Goal: Answer question/provide support

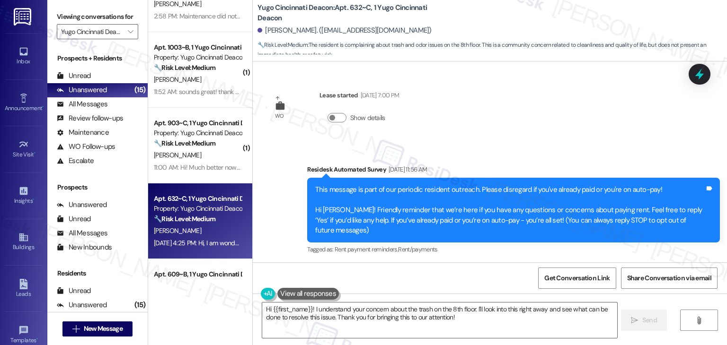
scroll to position [1008, 0]
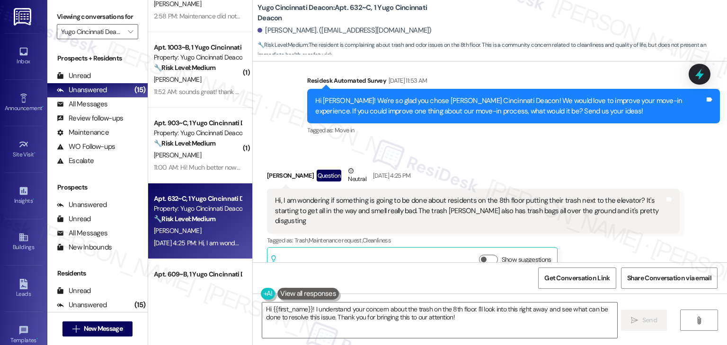
click at [559, 145] on div "Received via SMS [PERSON_NAME] Question Neutral [DATE] 4:25 PM Hi, I am wonderi…" at bounding box center [490, 214] width 474 height 138
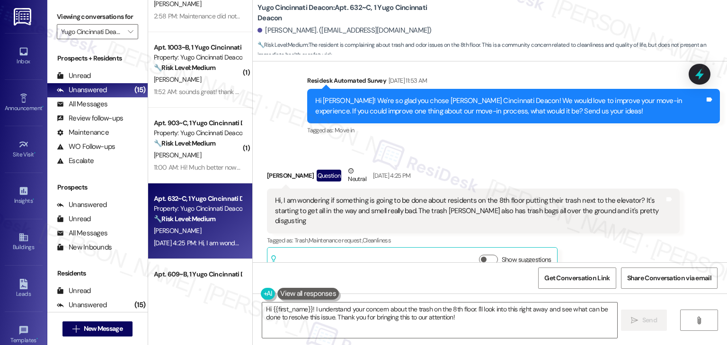
click at [559, 145] on div "Received via SMS [PERSON_NAME] Question Neutral [DATE] 4:25 PM Hi, I am wonderi…" at bounding box center [490, 214] width 474 height 138
click at [503, 145] on div "Received via SMS [PERSON_NAME] Question Neutral [DATE] 4:25 PM Hi, I am wonderi…" at bounding box center [490, 214] width 474 height 138
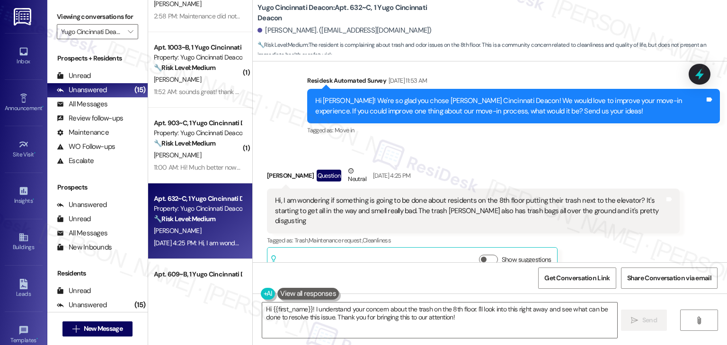
click at [438, 96] on div "Hi [PERSON_NAME]! We're so glad you chose [PERSON_NAME] Cincinnati Deacon! We w…" at bounding box center [509, 106] width 389 height 20
click at [439, 98] on div "Hi [PERSON_NAME]! We're so glad you chose [PERSON_NAME] Cincinnati Deacon! We w…" at bounding box center [509, 106] width 389 height 20
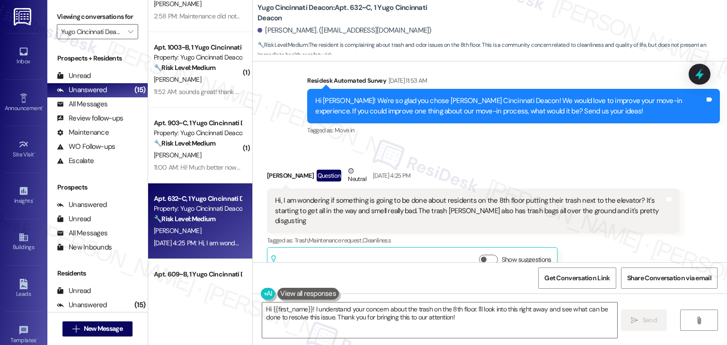
click at [439, 98] on div "Hi [PERSON_NAME]! We're so glad you chose [PERSON_NAME] Cincinnati Deacon! We w…" at bounding box center [509, 106] width 389 height 20
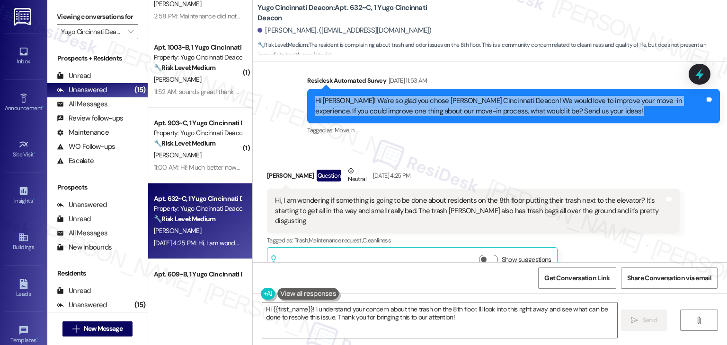
copy div "Hi [PERSON_NAME]! We're so glad you chose [PERSON_NAME] Cincinnati Deacon! We w…"
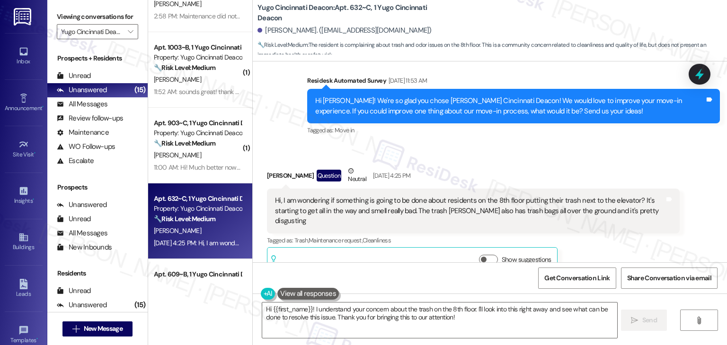
click at [530, 159] on div "Received via SMS [PERSON_NAME] Question Neutral [DATE] 4:25 PM Hi, I am wonderi…" at bounding box center [473, 221] width 427 height 124
click at [407, 202] on div "Hi, I am wondering if something is going to be done about residents on the 8th …" at bounding box center [469, 211] width 389 height 30
click at [407, 201] on div "Hi, I am wondering if something is going to be done about residents on the 8th …" at bounding box center [469, 211] width 389 height 30
click at [407, 200] on div "Hi, I am wondering if something is going to be done about residents on the 8th …" at bounding box center [469, 211] width 389 height 30
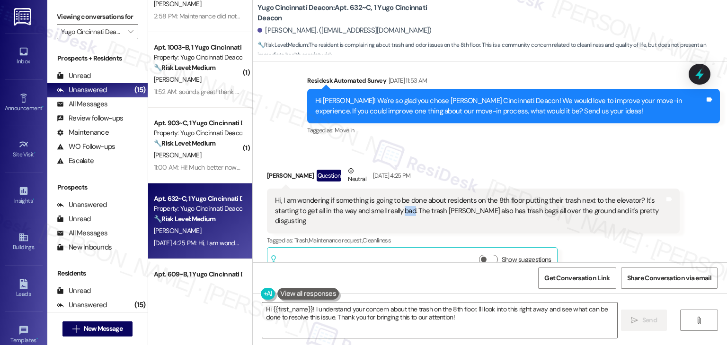
click at [407, 200] on div "Hi, I am wondering if something is going to be done about residents on the 8th …" at bounding box center [469, 211] width 389 height 30
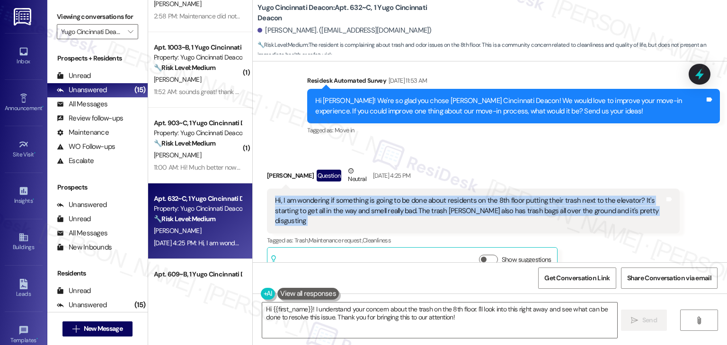
click at [407, 200] on div "Hi, I am wondering if something is going to be done about residents on the 8th …" at bounding box center [469, 211] width 389 height 30
copy div "Hi, I am wondering if something is going to be done about residents on the 8th …"
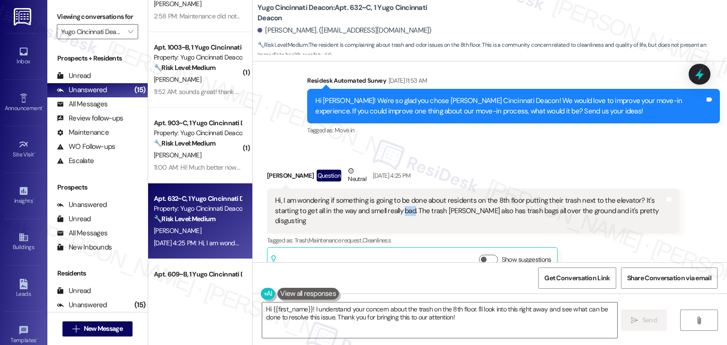
click at [409, 203] on div "Hi, I am wondering if something is going to be done about residents on the 8th …" at bounding box center [469, 211] width 389 height 30
click at [409, 202] on div "Hi, I am wondering if something is going to be done about residents on the 8th …" at bounding box center [469, 211] width 389 height 30
click at [575, 196] on div "Hi, I am wondering if something is going to be done about residents on the 8th …" at bounding box center [469, 211] width 389 height 30
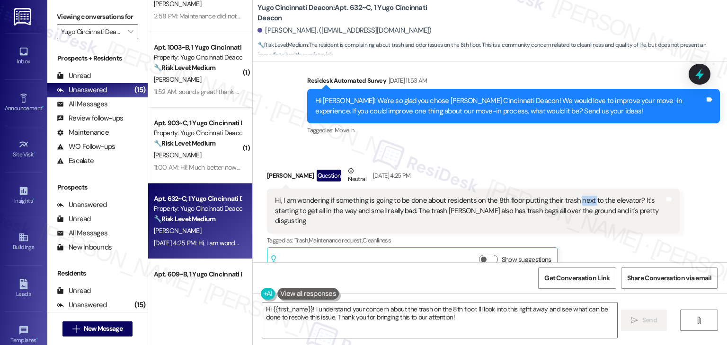
click at [575, 196] on div "Hi, I am wondering if something is going to be done about residents on the 8th …" at bounding box center [469, 211] width 389 height 30
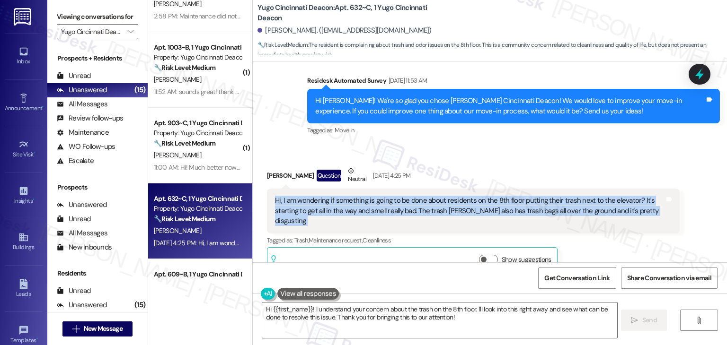
copy div "Hi, I am wondering if something is going to be done about residents on the 8th …"
click at [372, 311] on textarea "Hi {{first_name}}! I understand your concern about the trash on the 8th floor. …" at bounding box center [439, 320] width 354 height 35
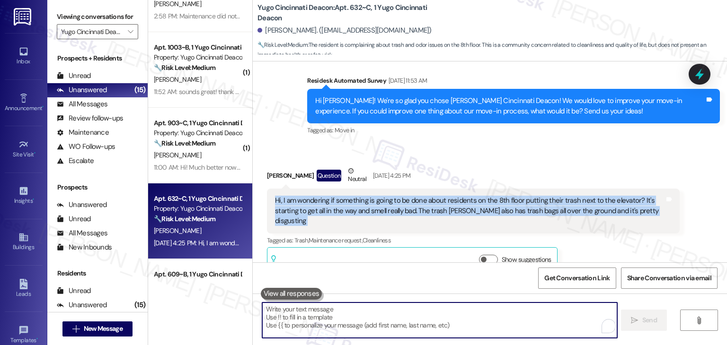
paste textarea "Hi [PERSON_NAME], thank you for bringing this to our attention. I’m sorry you’v…"
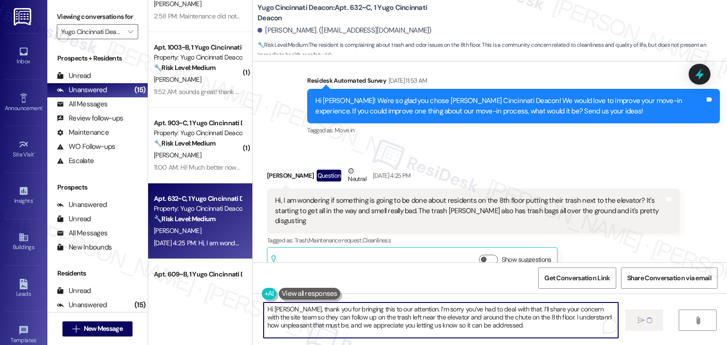
type textarea "Hi [PERSON_NAME], thank you for bringing this to our attention. I’m sorry you’v…"
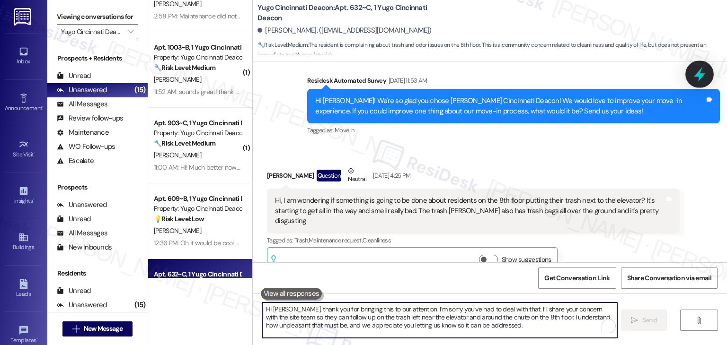
scroll to position [1094, 0]
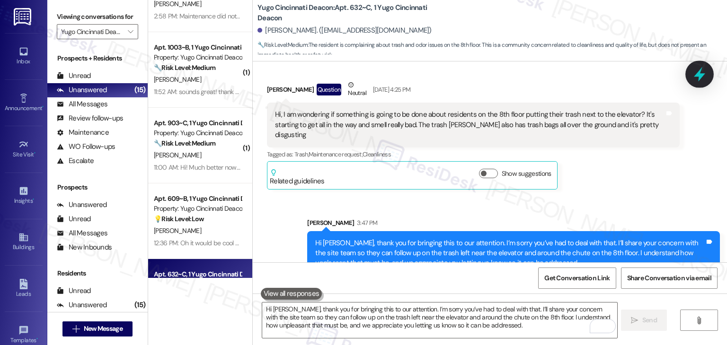
click at [700, 80] on icon at bounding box center [699, 74] width 16 height 16
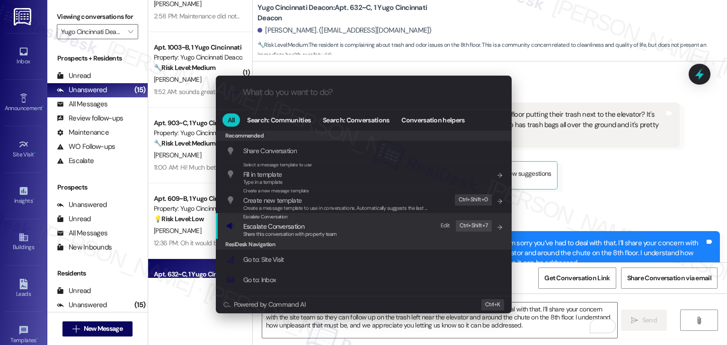
click at [299, 226] on span "Escalate Conversation" at bounding box center [273, 226] width 61 height 9
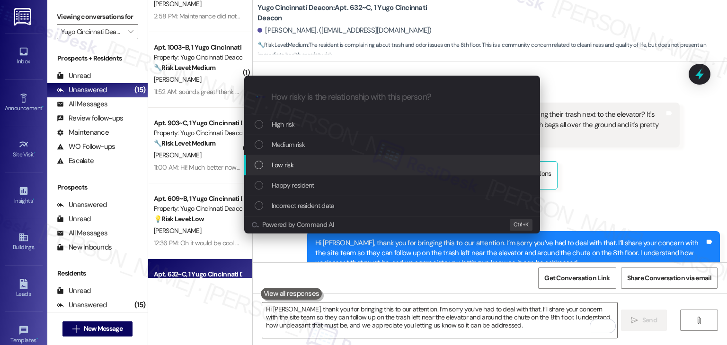
click at [259, 163] on div "List of options" at bounding box center [258, 165] width 9 height 9
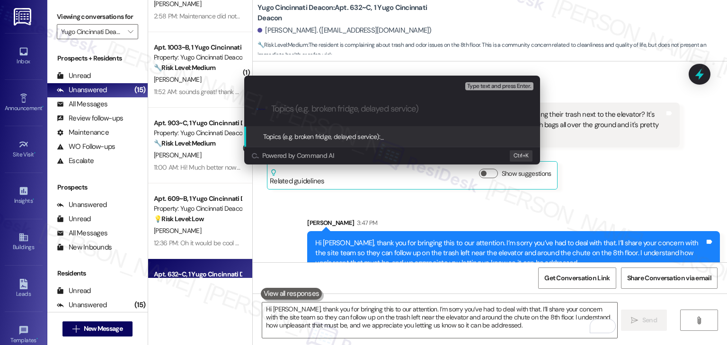
paste input "create a subject line for this issue/concern"
click at [328, 109] on input "create a subject line for this issue/concern" at bounding box center [395, 109] width 249 height 10
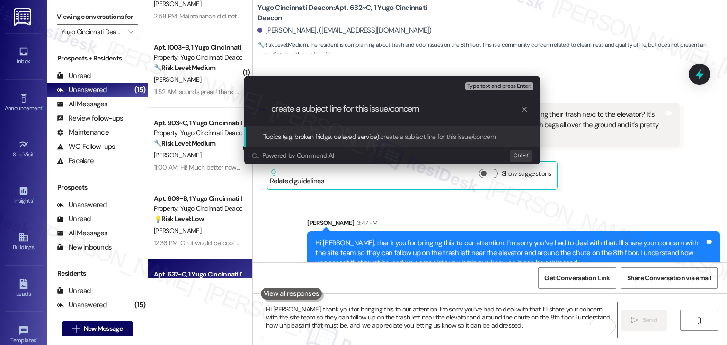
paste input "Trash Accumulation on 8th Floor – Elevator Area & Trash Chute"
type input "Trash Accumulation on 8th Floor – Elevator Area & Trash Chute"
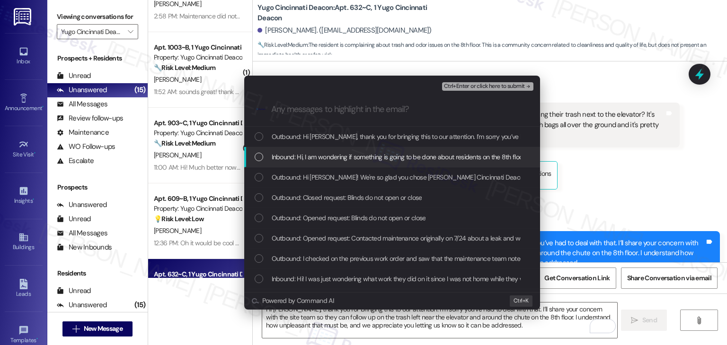
click at [254, 159] on div "List of options" at bounding box center [258, 157] width 9 height 9
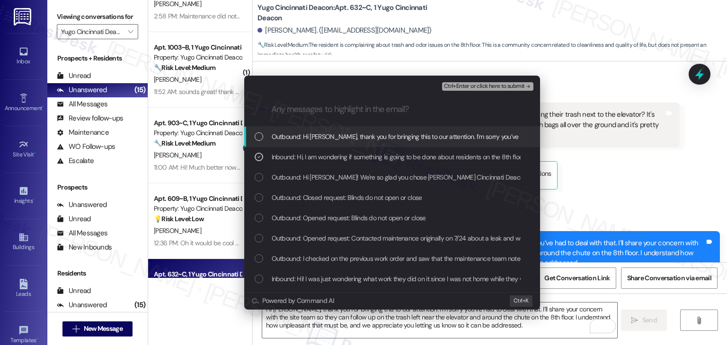
click at [486, 80] on div "Ctrl+Enter or click here to submit" at bounding box center [488, 86] width 93 height 12
click at [486, 84] on span "Ctrl+Enter or click here to submit" at bounding box center [484, 86] width 81 height 7
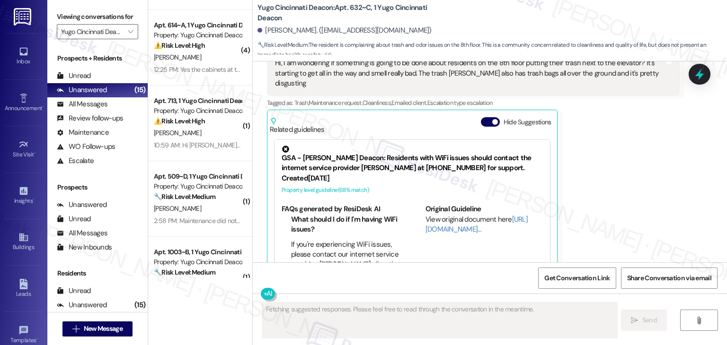
scroll to position [142, 0]
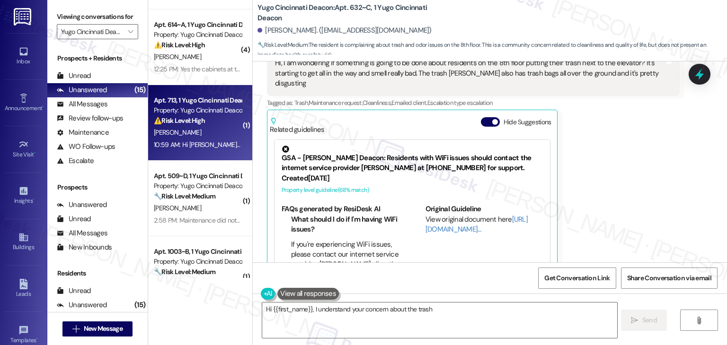
type textarea "Hi {{first_name}}, I understand your concern about the trash."
click at [206, 152] on div "Apt. 713, 1 Yugo Cincinnati Deacon Property: Yugo Cincinnati Deacon ⚠️ Risk Lev…" at bounding box center [200, 123] width 104 height 76
type textarea "Fetching suggested responses. Please feel free to read through the conversation…"
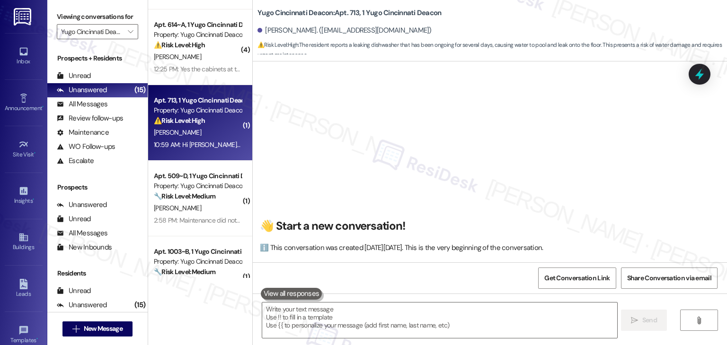
click at [510, 15] on div "Yugo Cincinnati Deacon: Apt. 713, 1 Yugo Cincinnati Deacon [PERSON_NAME]. ([EMA…" at bounding box center [491, 28] width 469 height 52
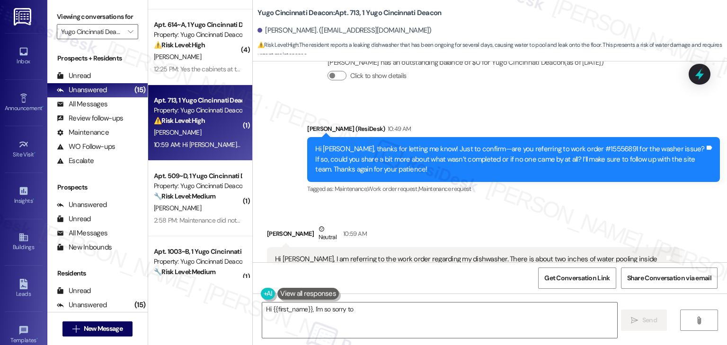
scroll to position [1083, 0]
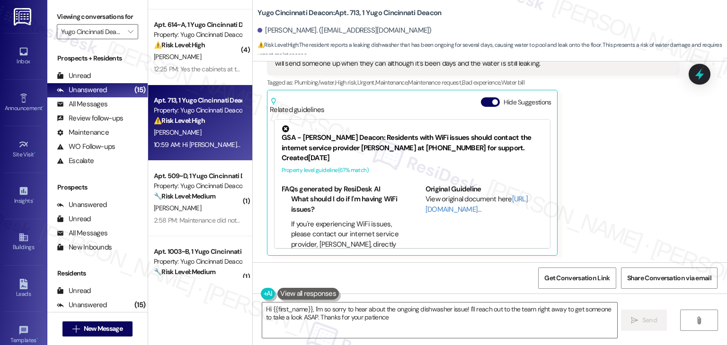
type textarea "Hi {{first_name}}, I'm so sorry to hear about the ongoing dishwasher issue! I'l…"
click at [483, 100] on button "Hide Suggestions" at bounding box center [490, 101] width 19 height 9
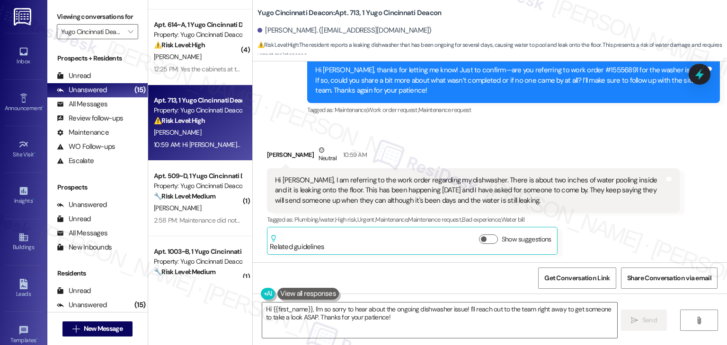
scroll to position [946, 0]
click at [491, 118] on div "Sent via SMS [PERSON_NAME] (ResiDesk) 10:49 AM Hi [PERSON_NAME], thanks for let…" at bounding box center [513, 81] width 427 height 86
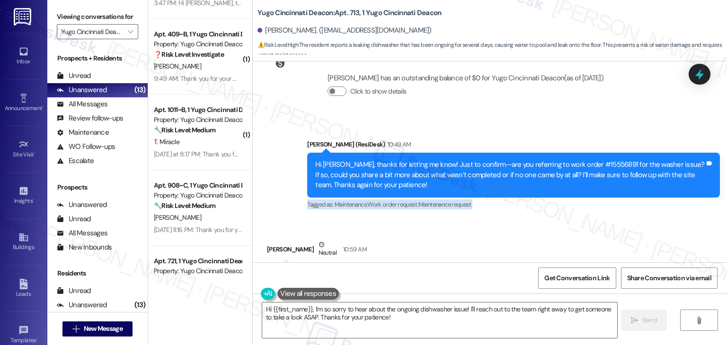
scroll to position [706, 0]
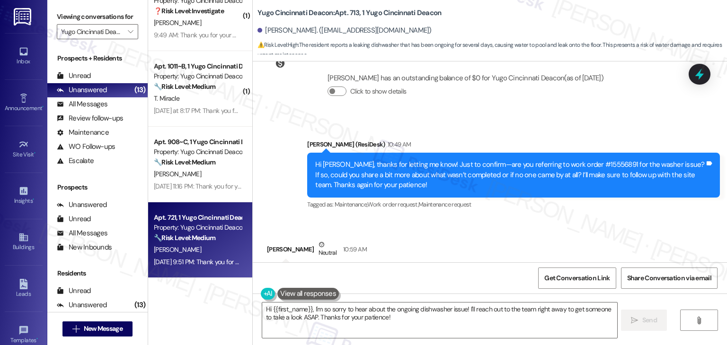
click at [193, 261] on div "[DATE] 9:51 PM: Thank you for your message. Our offices are currently closed, b…" at bounding box center [432, 262] width 557 height 9
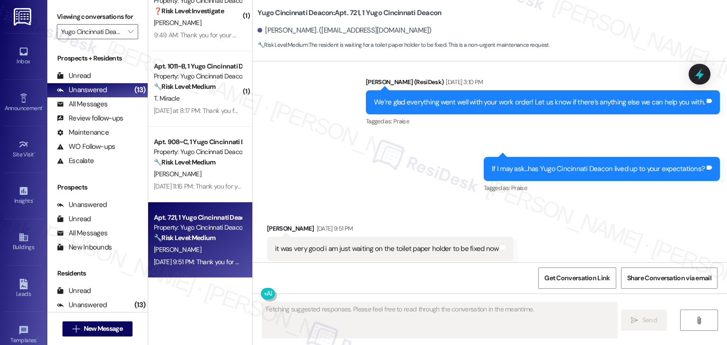
scroll to position [691, 0]
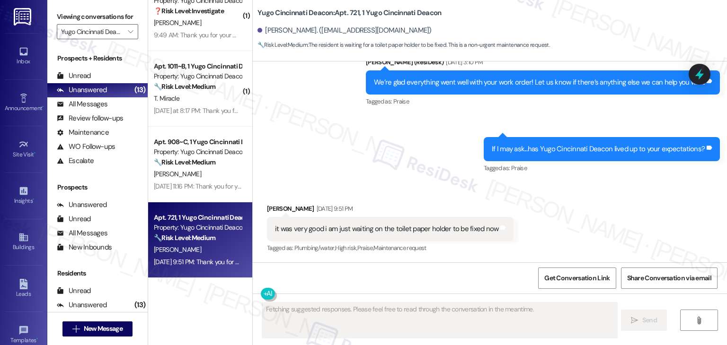
click at [462, 192] on div "Received via SMS [PERSON_NAME] [DATE] 9:51 PM it was very good i am just waitin…" at bounding box center [490, 223] width 474 height 80
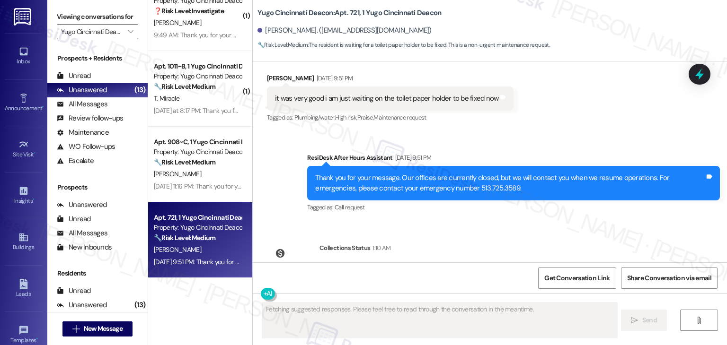
scroll to position [773, 0]
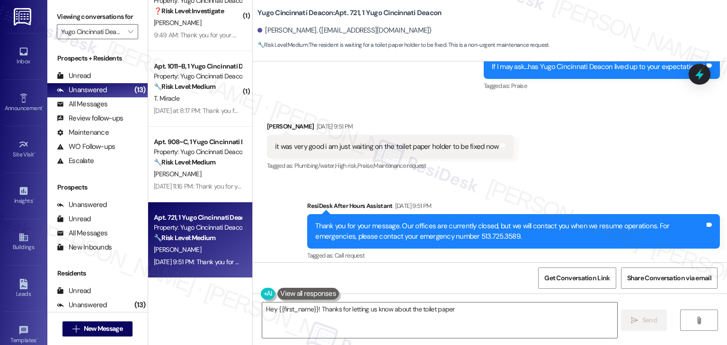
click at [527, 195] on div "Sent via SMS ResiDesk After Hours Assistant [DATE] 9:51 PM Thank you for your m…" at bounding box center [513, 232] width 427 height 76
type textarea "Hey {{first_name}}! Thanks for letting us know about the toilet paper holder. I…"
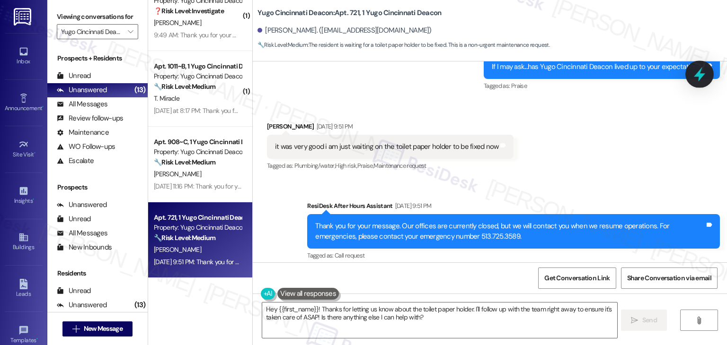
click at [696, 78] on icon at bounding box center [699, 74] width 16 height 16
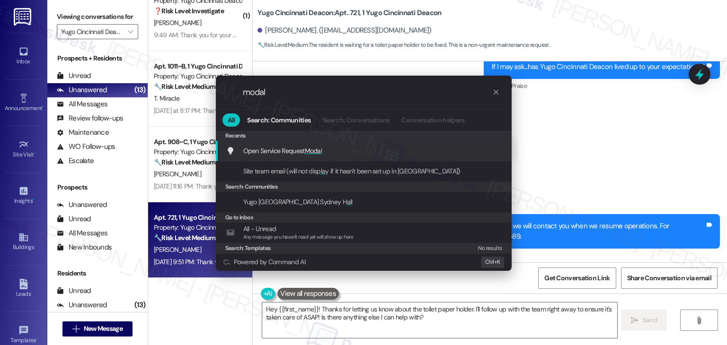
click at [314, 149] on span "Modal" at bounding box center [314, 151] width 18 height 9
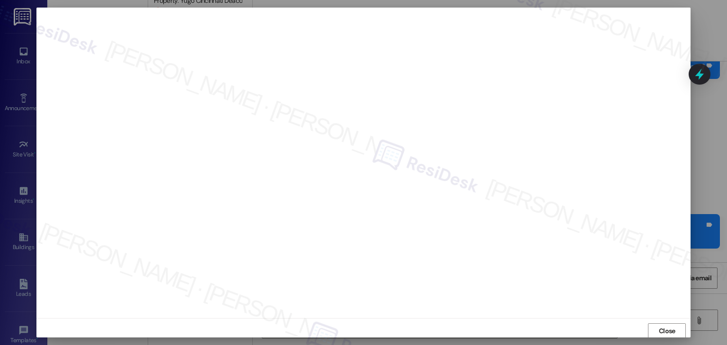
scroll to position [0, 0]
click at [658, 330] on span "Close" at bounding box center [666, 331] width 17 height 10
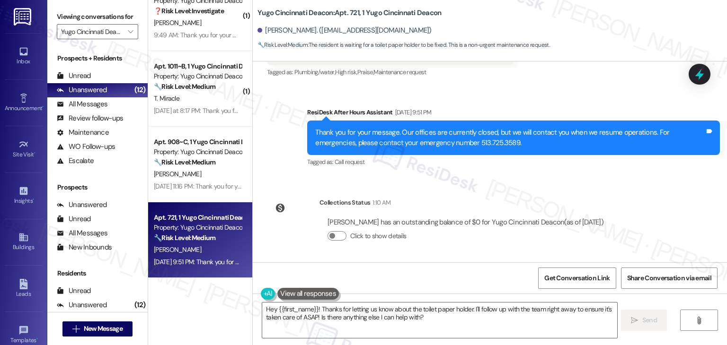
scroll to position [868, 0]
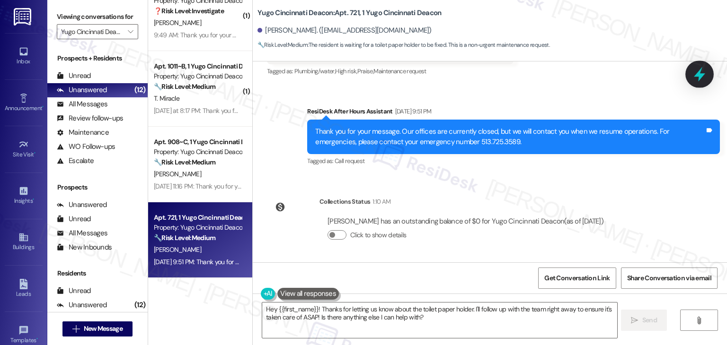
click at [694, 74] on icon at bounding box center [699, 74] width 16 height 16
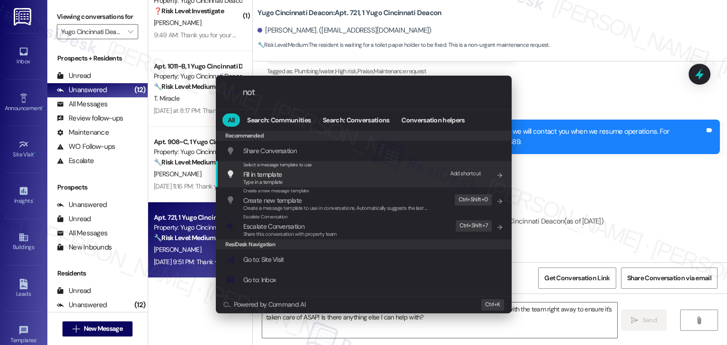
type input "note"
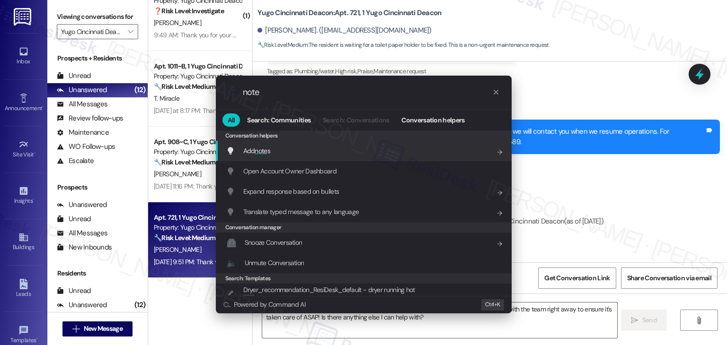
click at [278, 154] on div "Add note s Add shortcut" at bounding box center [364, 151] width 277 height 10
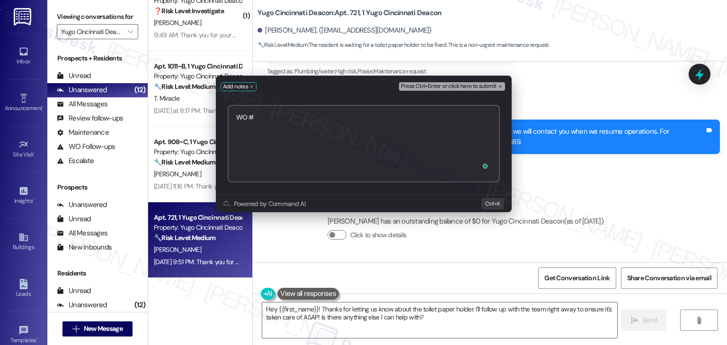
paste textarea "15553646"
type textarea "WO #15553646 - Toilet Paper Repair"
click at [486, 88] on span "Press Ctrl+Enter or click here to submit" at bounding box center [448, 86] width 95 height 7
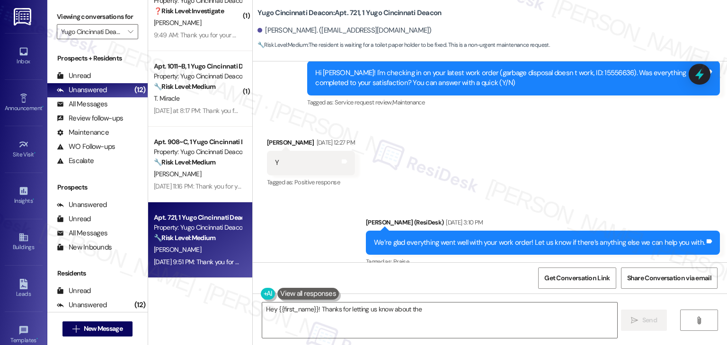
scroll to position [691, 0]
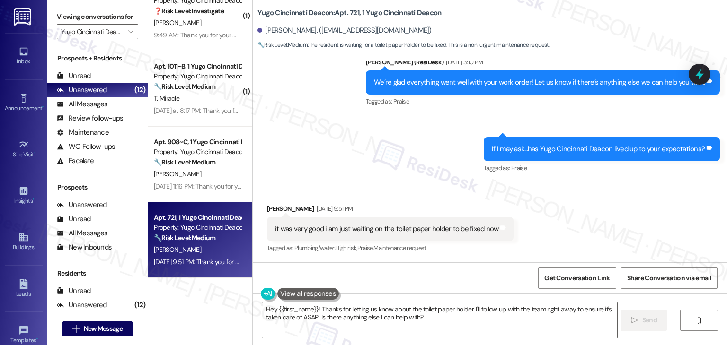
click at [418, 228] on div "it was very good i am just waiting on the toilet paper holder to be fixed now" at bounding box center [386, 229] width 223 height 10
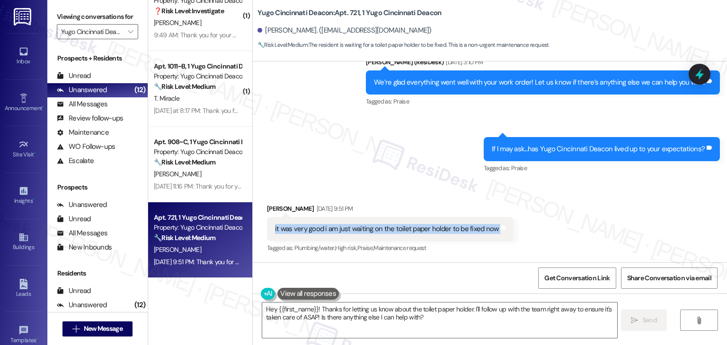
copy div "it was very good i am just waiting on the toilet paper holder to be fixed now T…"
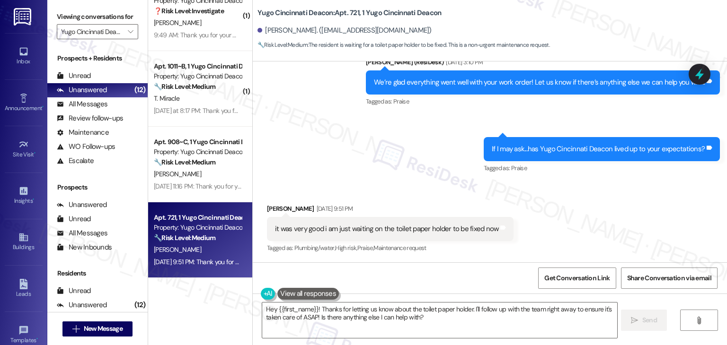
click at [478, 83] on div "We’re glad everything went well with your work order! Let us know if there’s an…" at bounding box center [539, 83] width 331 height 10
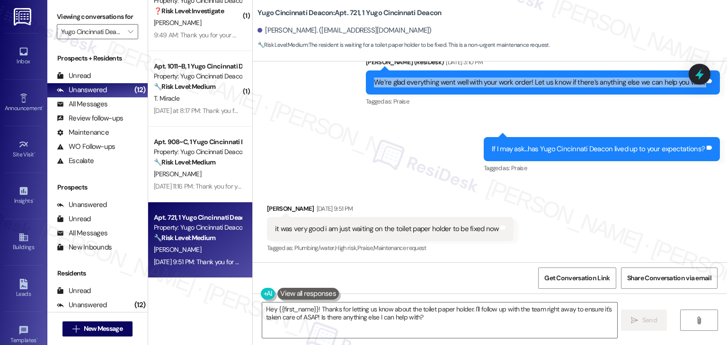
click at [341, 232] on div "it was very good i am just waiting on the toilet paper holder to be fixed now" at bounding box center [386, 229] width 223 height 10
copy div "We’re glad everything went well with your work order! Let us know if there’s an…"
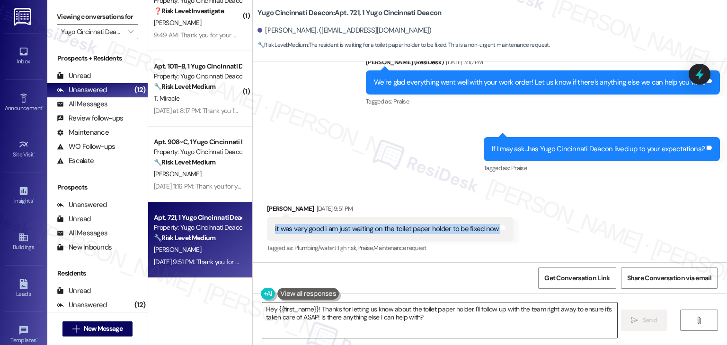
click at [368, 316] on textarea "Hey {{first_name}}! Thanks for letting us know about the toilet paper holder. I…" at bounding box center [439, 320] width 354 height 35
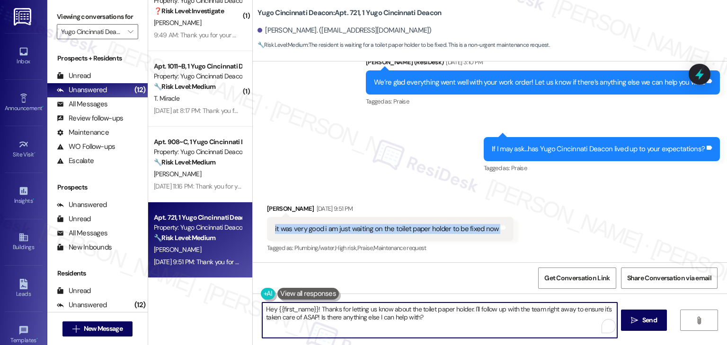
paste textarea "Thanks for the update, [PERSON_NAME]! I’m glad to hear everything went well ove…"
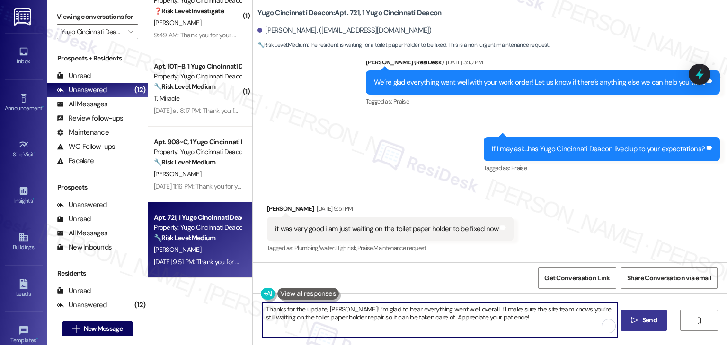
click at [633, 326] on button " Send" at bounding box center [644, 320] width 46 height 21
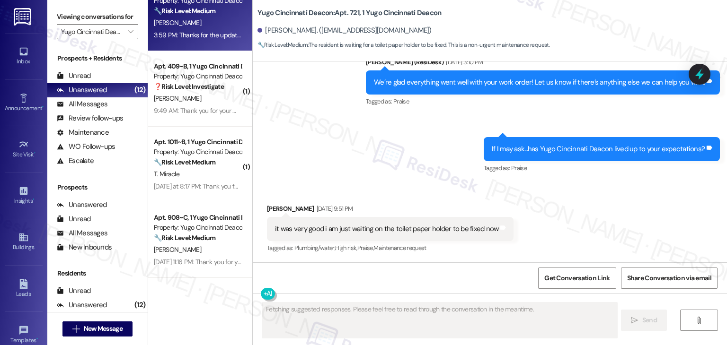
scroll to position [630, 0]
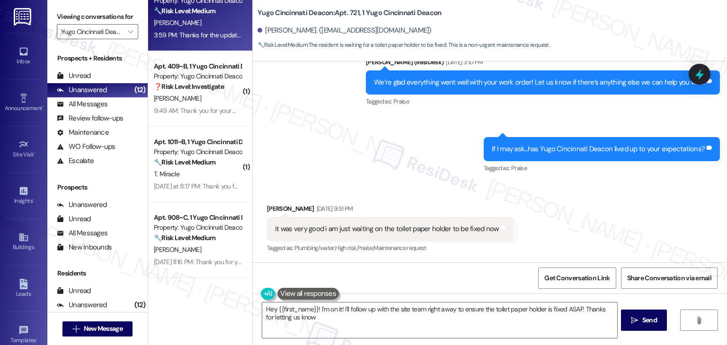
type textarea "Hey {{first_name}}! I'm on it! I'll follow up with the site team right away to …"
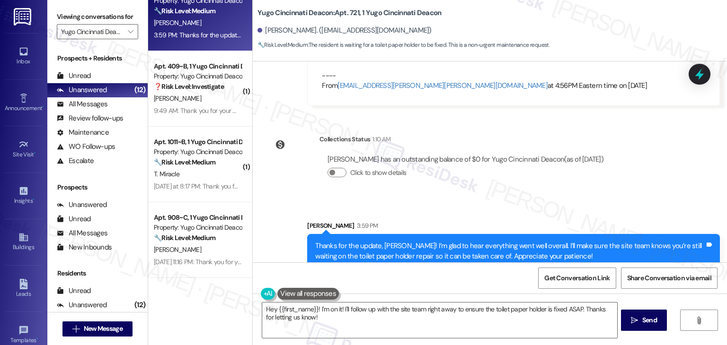
scroll to position [974, 0]
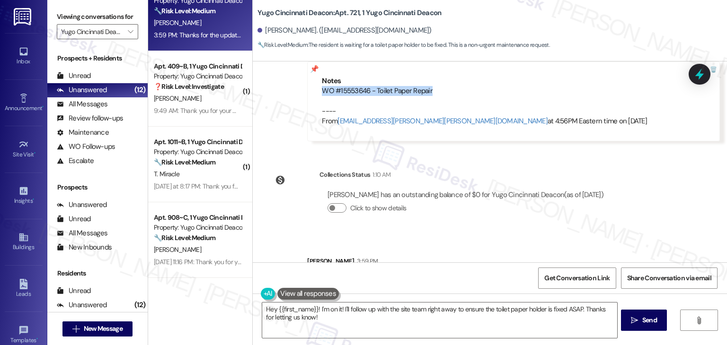
drag, startPoint x: 430, startPoint y: 92, endPoint x: 317, endPoint y: 93, distance: 112.6
click at [322, 93] on div "WO #15553646 - Toilet Paper Repair ---- From [EMAIL_ADDRESS][PERSON_NAME][PERSO…" at bounding box center [513, 106] width 383 height 41
copy div "WO #15553646 - Toilet Paper Repair"
click at [698, 80] on icon at bounding box center [699, 74] width 12 height 12
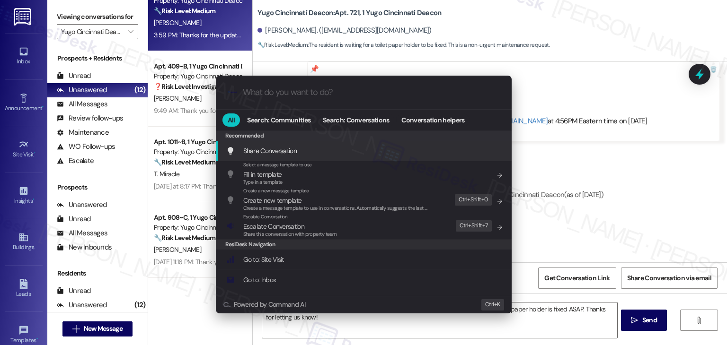
click at [294, 229] on span "Escalate Conversation" at bounding box center [273, 226] width 61 height 9
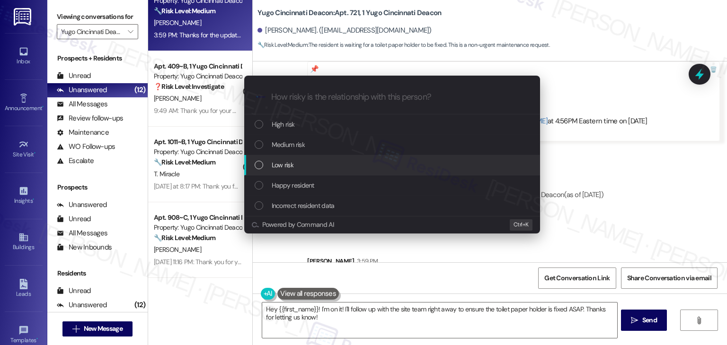
click at [259, 165] on div "List of options" at bounding box center [258, 165] width 9 height 9
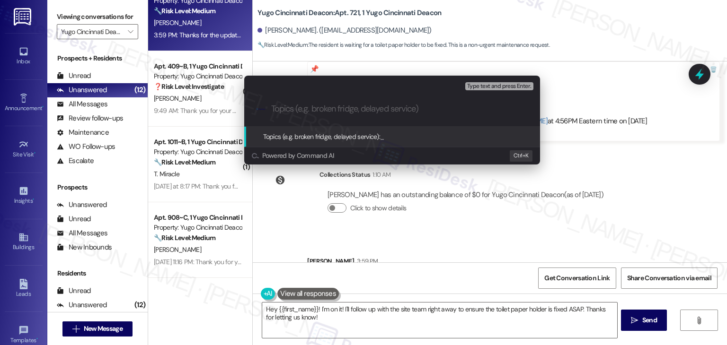
paste input "WO #15553646 - Toilet Paper Repair"
click at [274, 108] on input "WO #15553646 - Toilet Paper Repair" at bounding box center [395, 109] width 249 height 10
type input "Follow up on WO #15553646 - Toilet Paper Repair"
click at [460, 113] on input "Follow up on WO #15553646 - Toilet Paper Repair" at bounding box center [395, 109] width 249 height 10
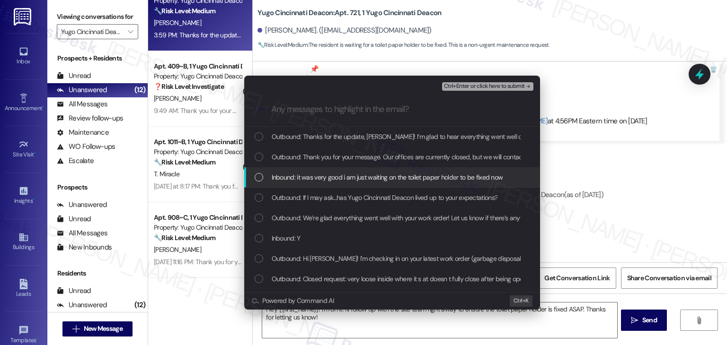
drag, startPoint x: 260, startPoint y: 177, endPoint x: 453, endPoint y: 112, distance: 203.6
click at [259, 177] on div "List of options" at bounding box center [258, 177] width 9 height 9
click at [494, 86] on span "Ctrl+Enter or click here to submit" at bounding box center [484, 86] width 81 height 7
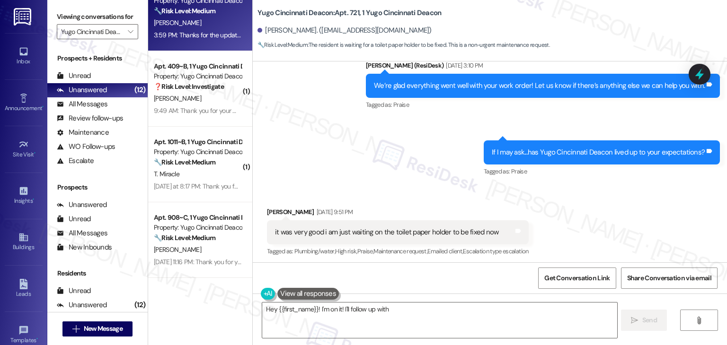
scroll to position [691, 0]
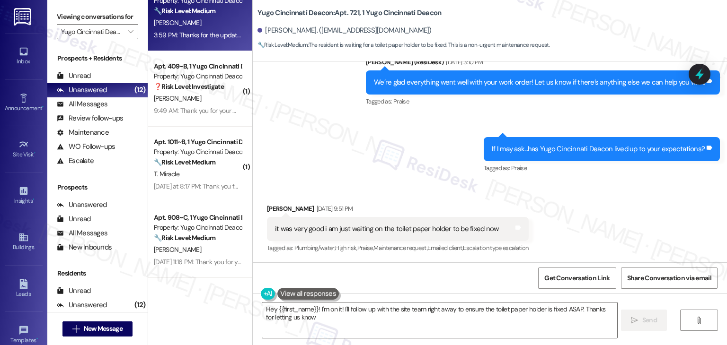
type textarea "Hey {{first_name}}! I'm on it! I'll follow up with the site team right away to …"
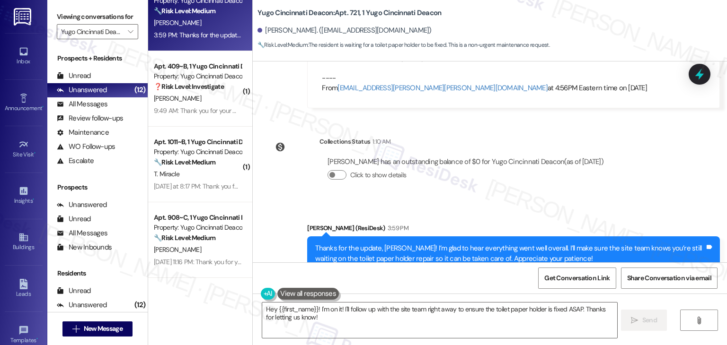
scroll to position [1037, 0]
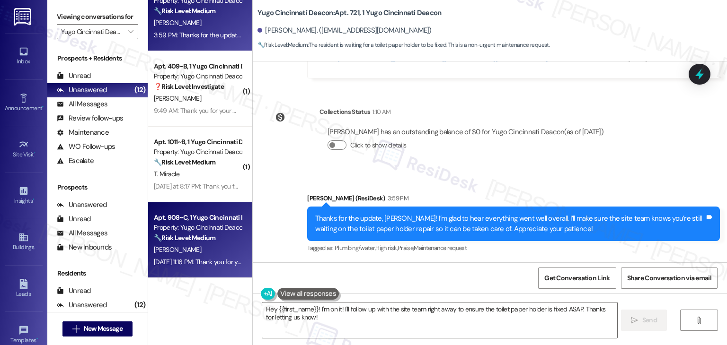
click at [211, 245] on div "[PERSON_NAME]" at bounding box center [197, 250] width 89 height 12
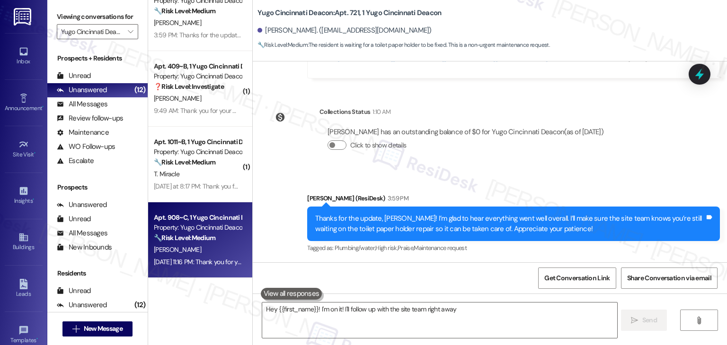
type textarea "Hey {{first_name}}! I'm on it! I'll follow up with the site team right away to"
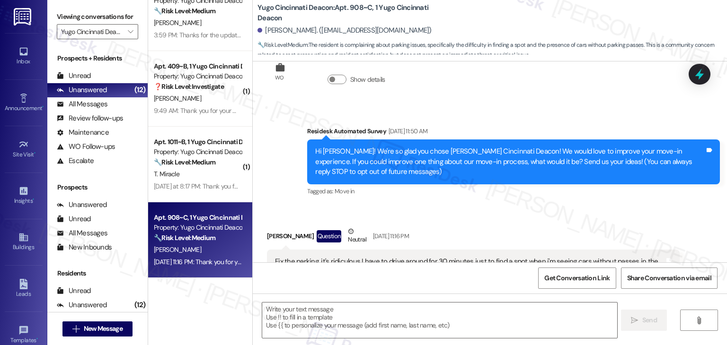
scroll to position [247, 0]
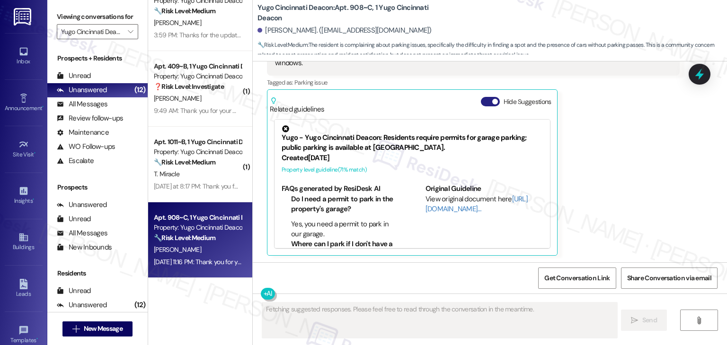
click at [481, 104] on button "Hide Suggestions" at bounding box center [490, 101] width 19 height 9
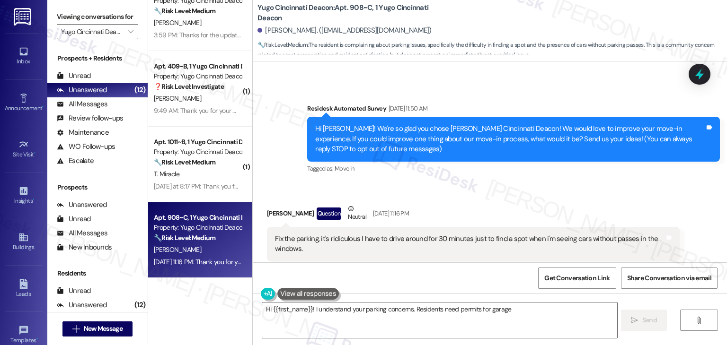
scroll to position [57, 0]
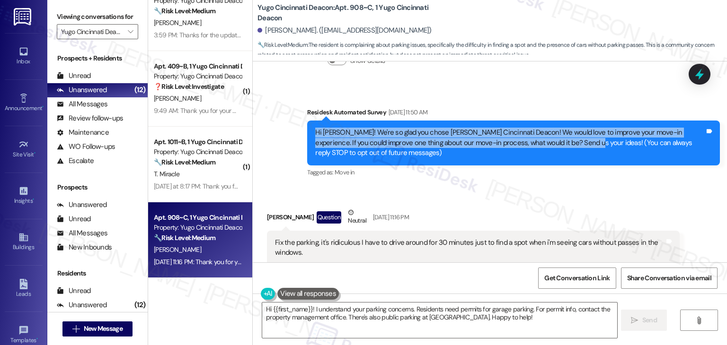
drag, startPoint x: 534, startPoint y: 142, endPoint x: 303, endPoint y: 134, distance: 231.0
click at [307, 134] on div "Hi [PERSON_NAME]! We're so glad you chose [PERSON_NAME] Cincinnati Deacon! We w…" at bounding box center [513, 143] width 412 height 44
copy div "Hi [PERSON_NAME]! We're so glad you chose [PERSON_NAME] Cincinnati Deacon! We w…"
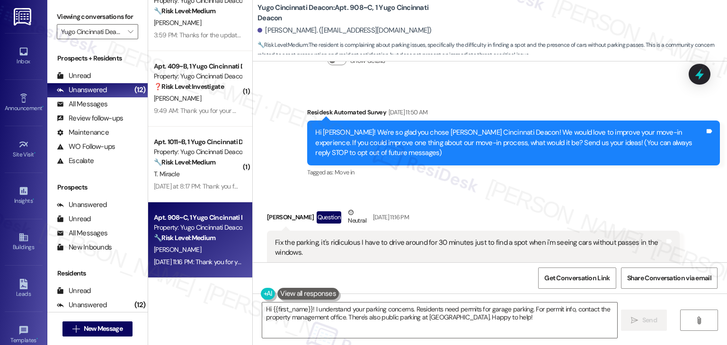
click at [310, 246] on div "Fix the parking, it's ridiculous I have to drive around for 30 minutes just to …" at bounding box center [469, 248] width 389 height 20
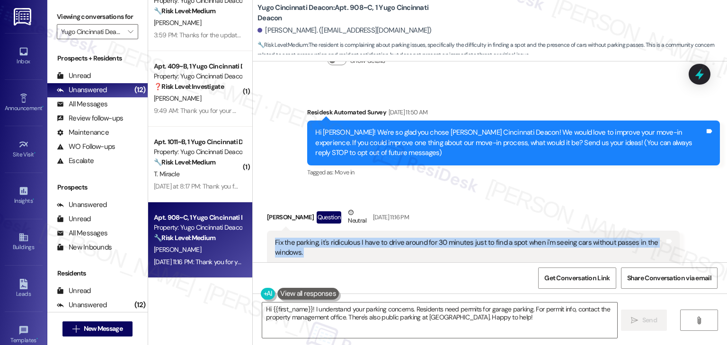
copy div "Fix the parking, it's ridiculous I have to drive around for 30 minutes just to …"
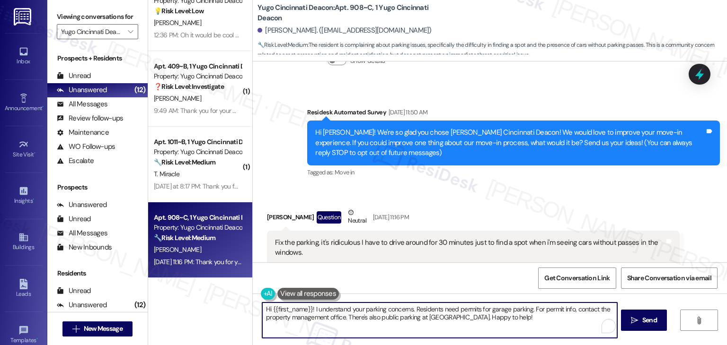
drag, startPoint x: 310, startPoint y: 309, endPoint x: 380, endPoint y: 307, distance: 69.6
click at [380, 307] on textarea "Hi {{first_name}}! I understand your parking concerns. Residents need permits f…" at bounding box center [439, 320] width 354 height 35
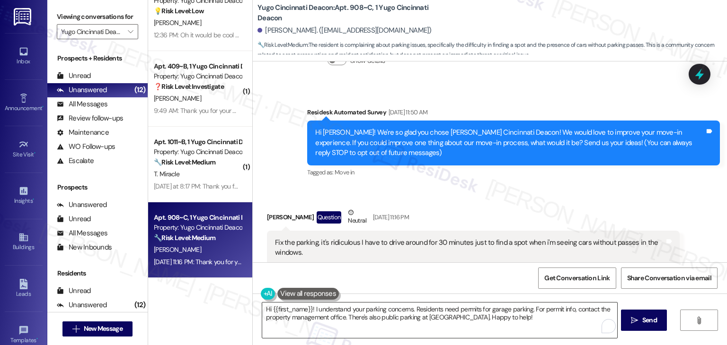
click at [493, 323] on textarea "Hi {{first_name}}! I understand your parking concerns. Residents need permits f…" at bounding box center [439, 320] width 354 height 35
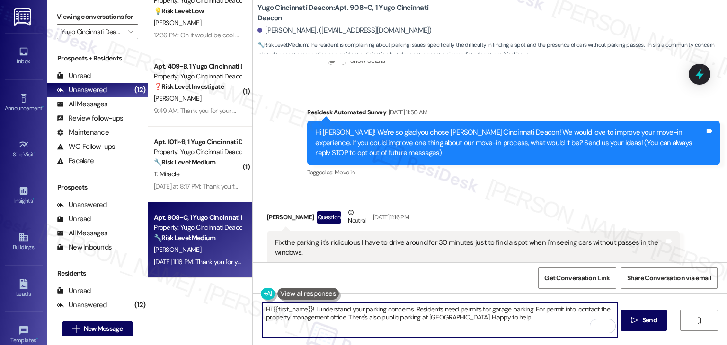
scroll to position [199, 0]
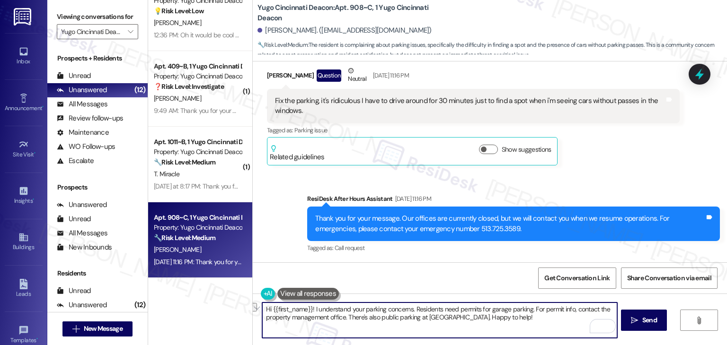
drag, startPoint x: 310, startPoint y: 307, endPoint x: 409, endPoint y: 307, distance: 98.9
click at [409, 307] on textarea "Hi {{first_name}}! I understand your parking concerns. Residents need permits f…" at bounding box center [439, 320] width 354 height 35
click at [416, 315] on textarea "Hi {{first_name}}! I understand your parking concerns. Residents need permits f…" at bounding box center [439, 320] width 354 height 35
click at [414, 315] on textarea "Hi {{first_name}}! I understand your parking concerns. Residents need permits f…" at bounding box center [439, 320] width 354 height 35
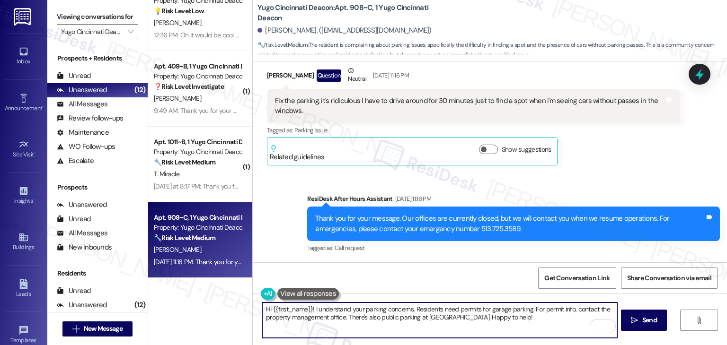
click at [414, 315] on textarea "Hi {{first_name}}! I understand your parking concerns. Residents need permits f…" at bounding box center [439, 320] width 354 height 35
click at [414, 314] on textarea "Hi {{first_name}}! I understand your parking concerns. Residents need permits f…" at bounding box center [439, 320] width 354 height 35
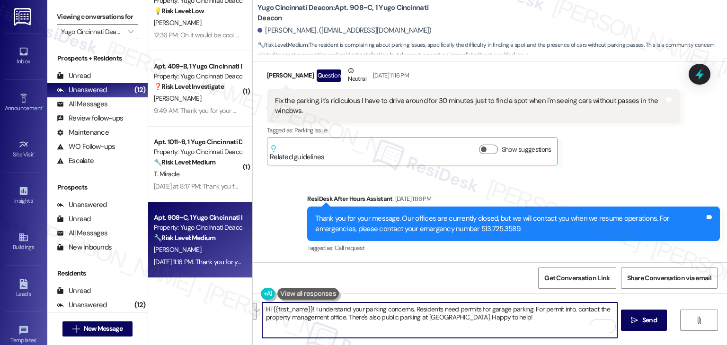
click at [414, 314] on textarea "Hi {{first_name}}! I understand your parking concerns. Residents need permits f…" at bounding box center [439, 320] width 354 height 35
paste textarea "Hi [PERSON_NAME], thank you for sharing this! I understand your parking concern…"
type textarea "Hi {{first_name}}! I understand your parking concerns. Residents need permits f…"
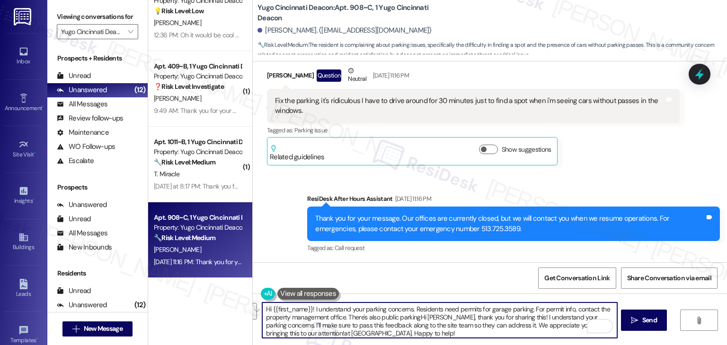
click at [414, 313] on textarea "Hi {{first_name}}! I understand your parking concerns. Residents need permits f…" at bounding box center [439, 320] width 354 height 35
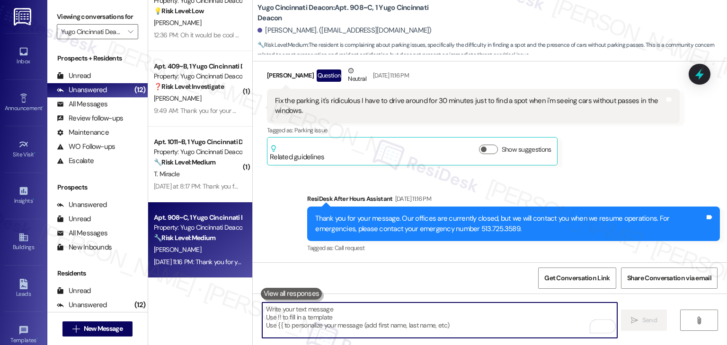
click at [423, 314] on textarea "To enrich screen reader interactions, please activate Accessibility in Grammarl…" at bounding box center [439, 320] width 354 height 35
paste textarea "Hi [PERSON_NAME], thank you for sharing this! I understand your parking concern…"
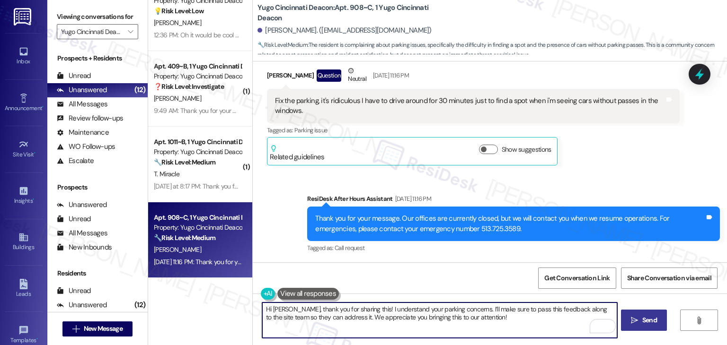
type textarea "Hi [PERSON_NAME], thank you for sharing this! I understand your parking concern…"
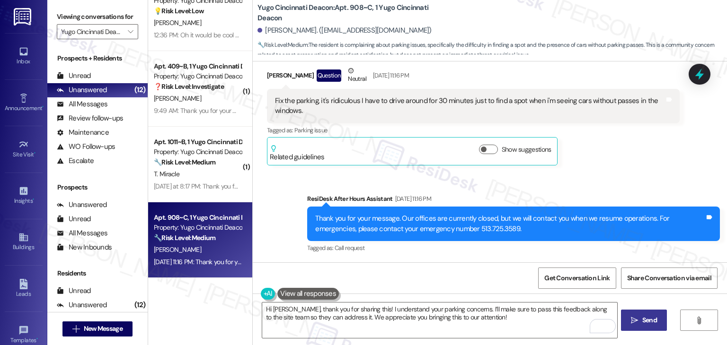
click at [635, 316] on span " Send" at bounding box center [644, 321] width 30 height 10
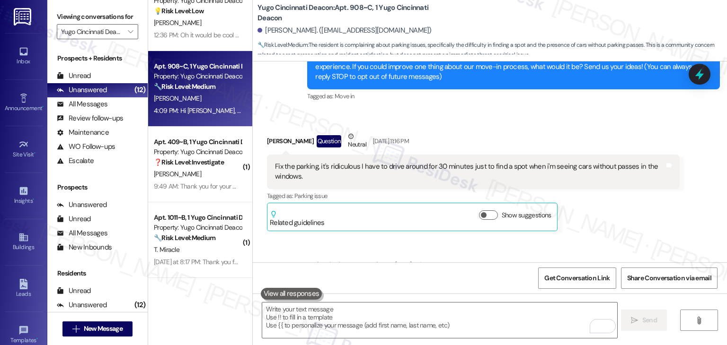
scroll to position [275, 0]
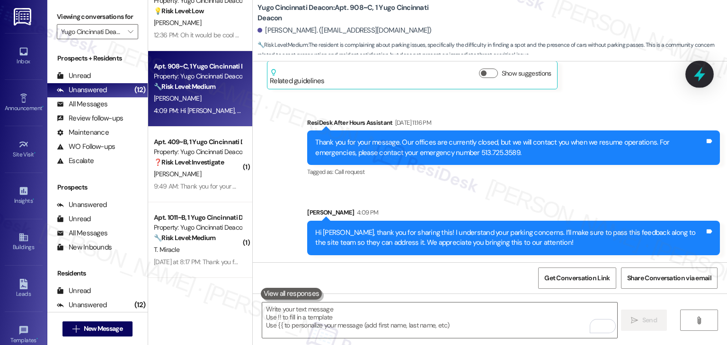
click at [695, 76] on icon at bounding box center [699, 74] width 16 height 16
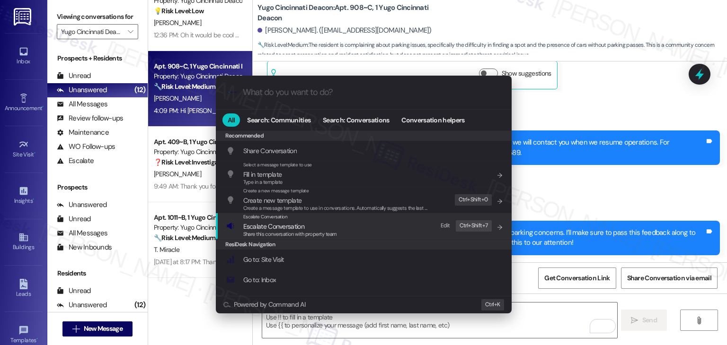
click at [283, 232] on span "Share this conversation with property team" at bounding box center [290, 234] width 94 height 7
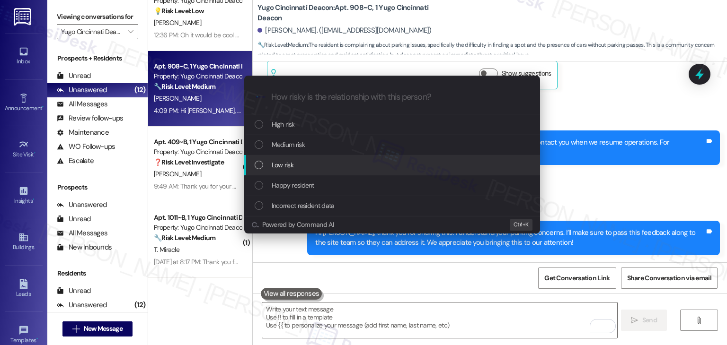
click at [257, 167] on div "List of options" at bounding box center [258, 165] width 9 height 9
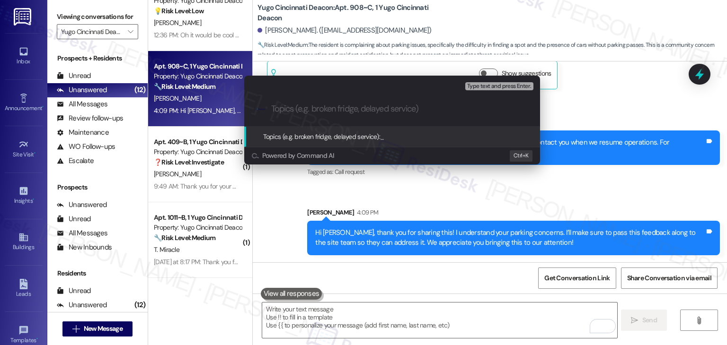
paste input "Parking Issues – Difficulty Finding Spots & Cars Without Passes"
type input "Parking Issues – Difficulty Finding Spots & Cars Without Passes"
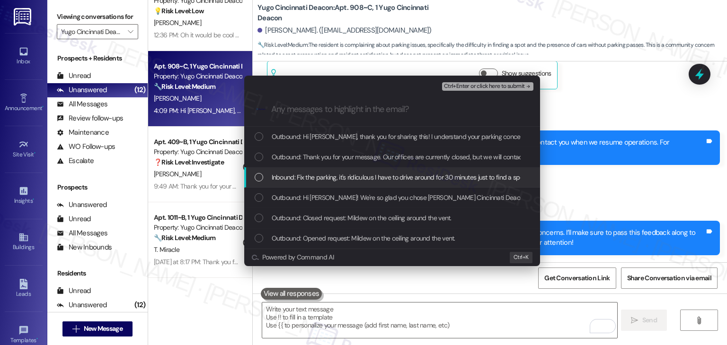
click at [257, 177] on div "List of options" at bounding box center [258, 177] width 9 height 9
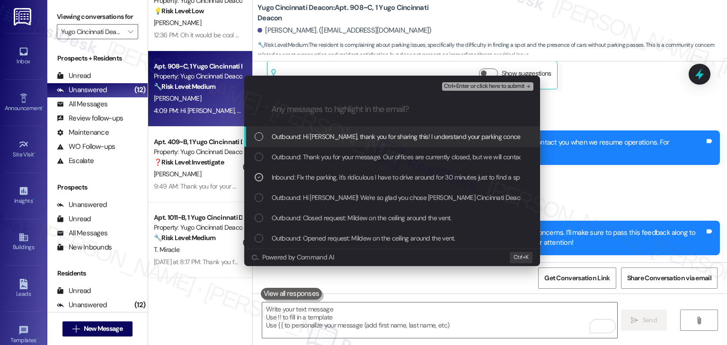
click at [479, 87] on span "Ctrl+Enter or click here to submit" at bounding box center [484, 86] width 81 height 7
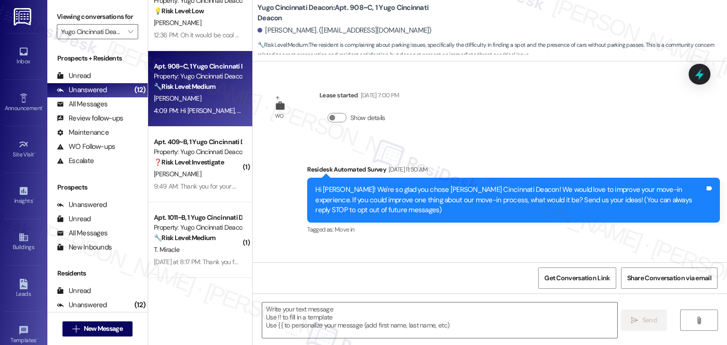
scroll to position [247, 0]
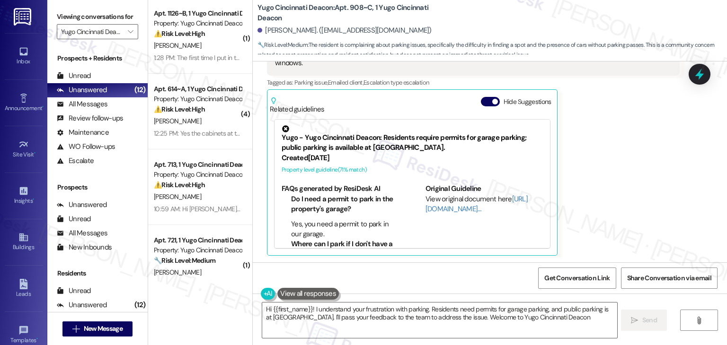
type textarea "Hi {{first_name}}! I understand your frustration with parking. Residents need p…"
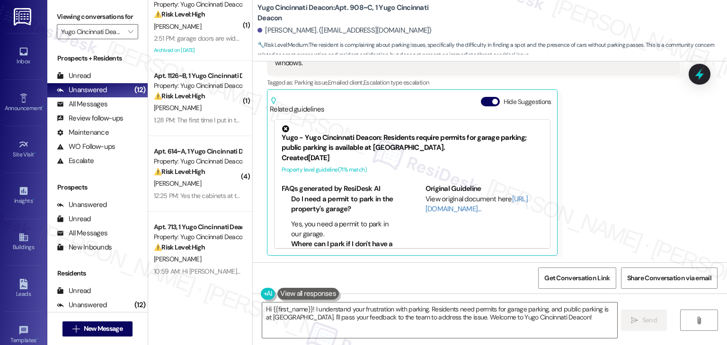
click at [195, 251] on div "( 1 ) Apt. 730~C, 1 Yugo Cincinnati Deacon Property: Yugo Cincinnati Deacon ⚠️ …" at bounding box center [200, 139] width 104 height 278
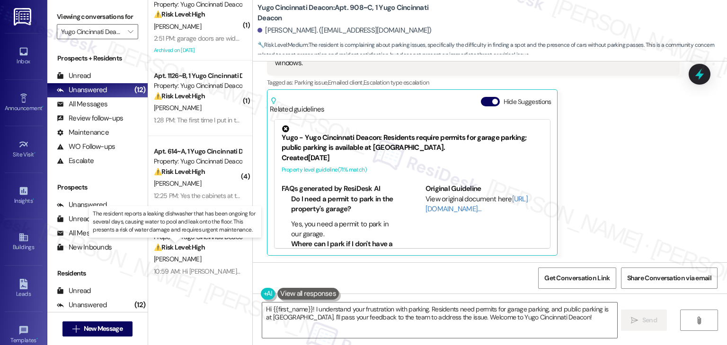
click at [195, 251] on strong "⚠️ Risk Level: High" at bounding box center [179, 247] width 51 height 9
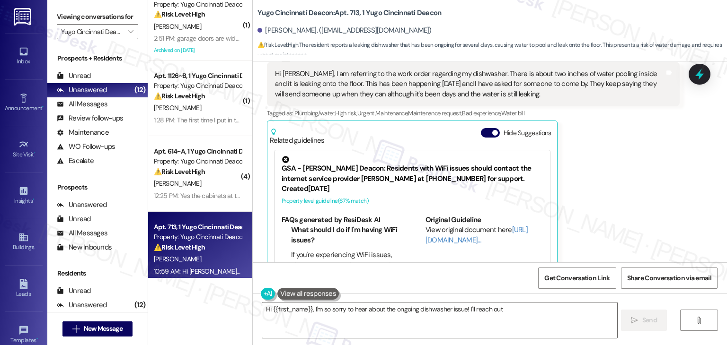
scroll to position [1083, 0]
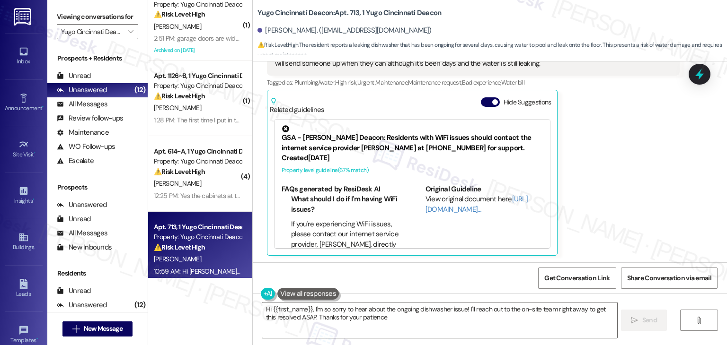
type textarea "Hi {{first_name}}, I'm so sorry to hear about the ongoing dishwasher issue! I'l…"
click at [212, 229] on div "Apt. 713, 1 Yugo Cincinnati Deacon" at bounding box center [198, 227] width 88 height 10
click at [482, 103] on button "Hide Suggestions" at bounding box center [490, 101] width 19 height 9
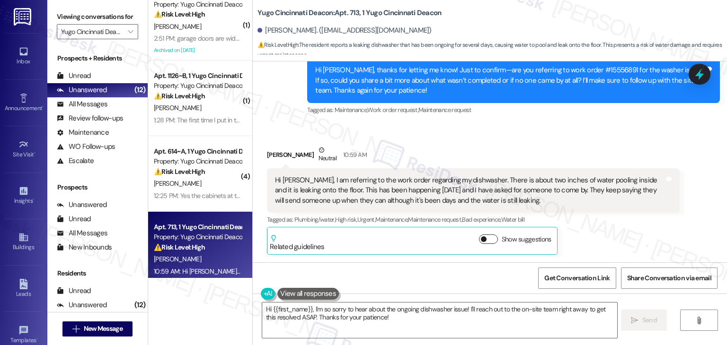
scroll to position [946, 0]
click at [380, 85] on div "Hi [PERSON_NAME], thanks for letting me know! Just to confirm—are you referring…" at bounding box center [509, 80] width 389 height 30
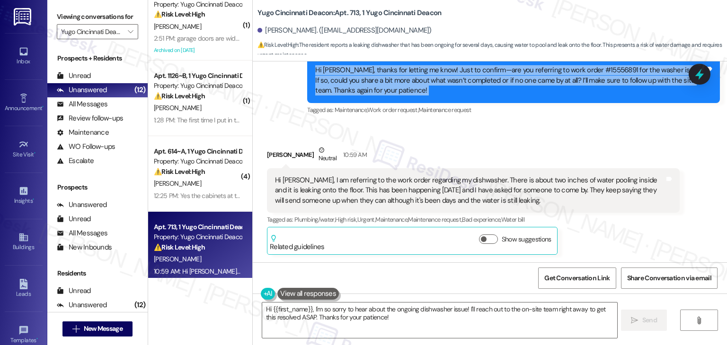
copy div "Hi [PERSON_NAME], thanks for letting me know! Just to confirm—are you referring…"
click at [405, 190] on div "Hi [PERSON_NAME], I am referring to the work order regarding my dishwasher. The…" at bounding box center [469, 190] width 389 height 30
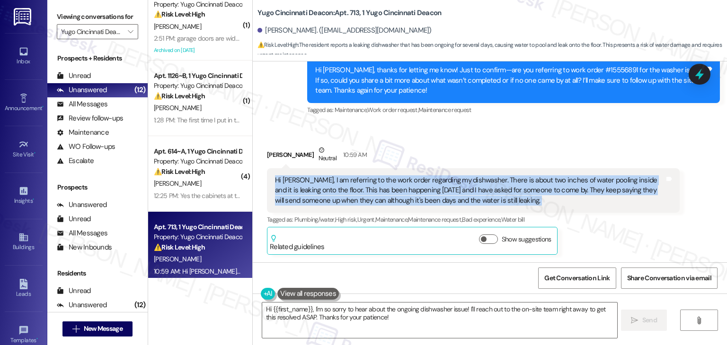
copy div "Hi [PERSON_NAME], I am referring to the work order regarding my dishwasher. The…"
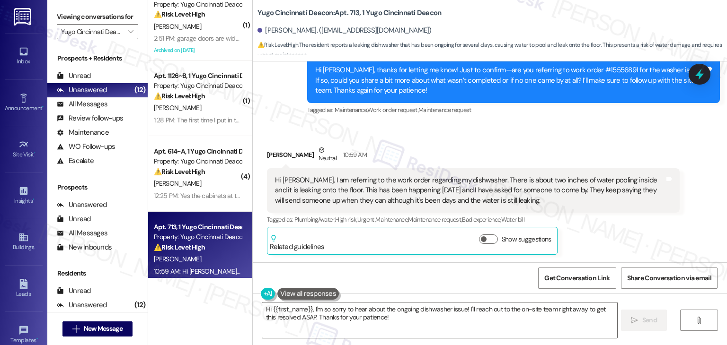
click at [640, 161] on div "[PERSON_NAME] Neutral 10:59 AM" at bounding box center [473, 156] width 412 height 23
click at [699, 71] on icon at bounding box center [698, 74] width 11 height 15
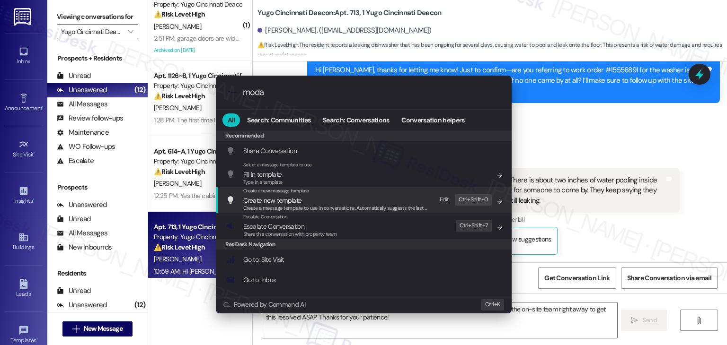
type input "modal"
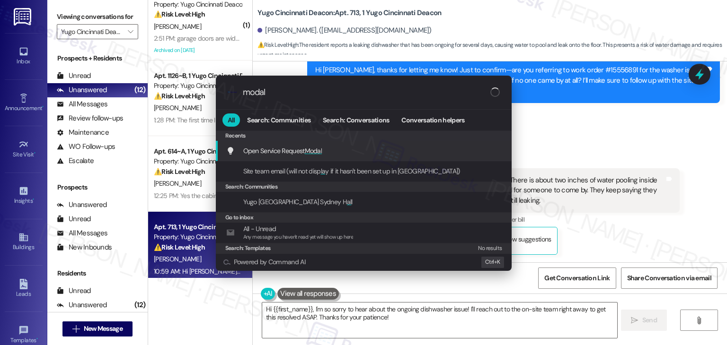
click at [308, 151] on span "Modal" at bounding box center [314, 151] width 18 height 9
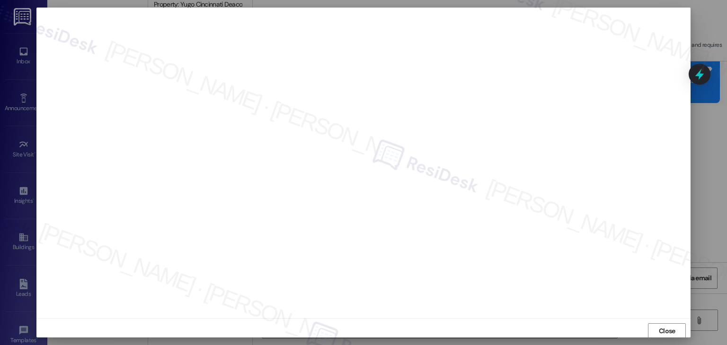
scroll to position [0, 0]
click at [659, 329] on span "Close" at bounding box center [666, 331] width 17 height 10
